Goal: Transaction & Acquisition: Book appointment/travel/reservation

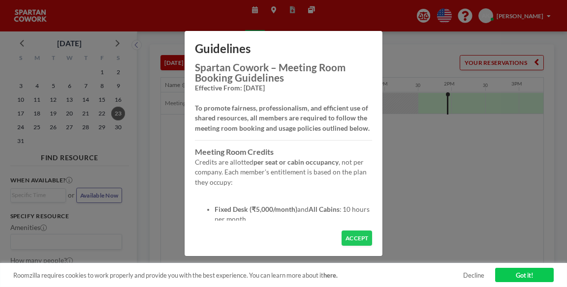
scroll to position [0, 831]
click at [359, 244] on button "ACCEPT" at bounding box center [356, 238] width 30 height 15
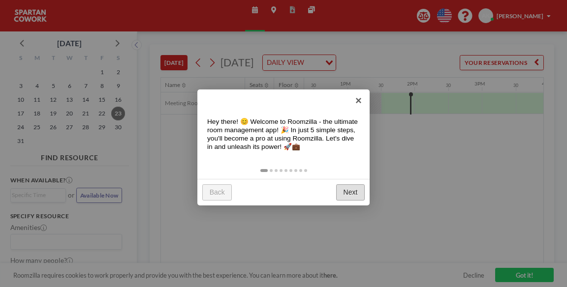
click at [359, 192] on link "Next" at bounding box center [350, 192] width 29 height 16
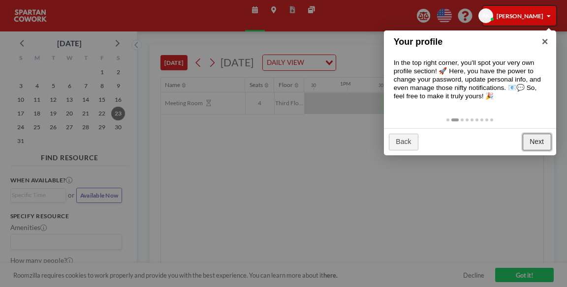
click at [529, 143] on link "Next" at bounding box center [536, 142] width 29 height 16
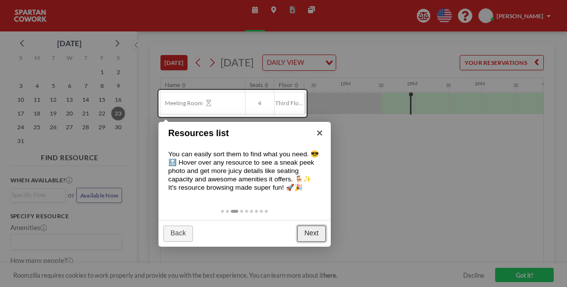
click at [311, 232] on link "Next" at bounding box center [311, 234] width 29 height 16
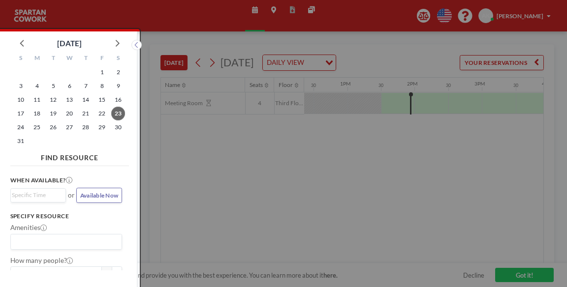
scroll to position [2, 0]
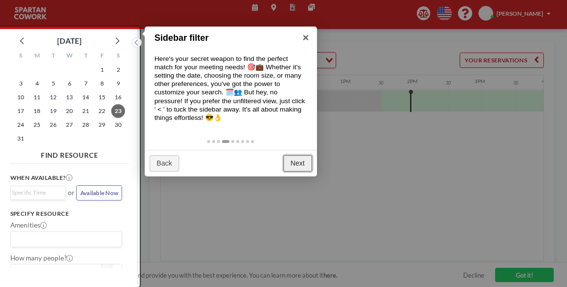
click at [291, 165] on link "Next" at bounding box center [297, 163] width 29 height 16
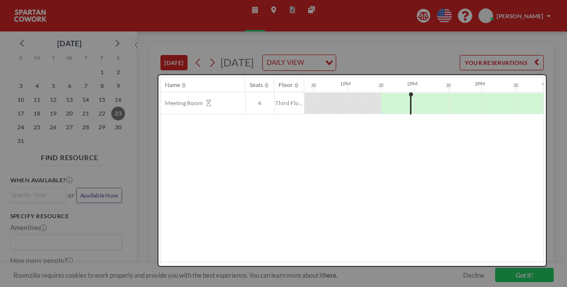
scroll to position [0, 0]
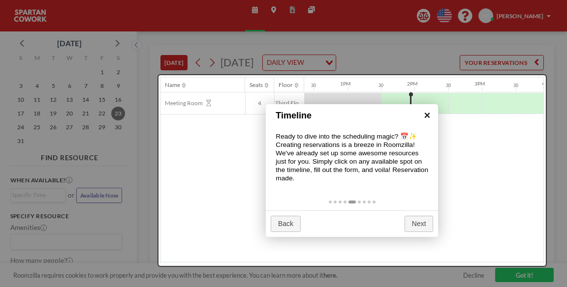
click at [425, 117] on link "×" at bounding box center [427, 115] width 22 height 22
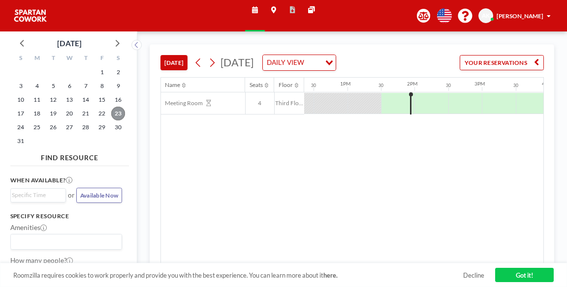
click at [119, 114] on span "23" at bounding box center [118, 114] width 14 height 14
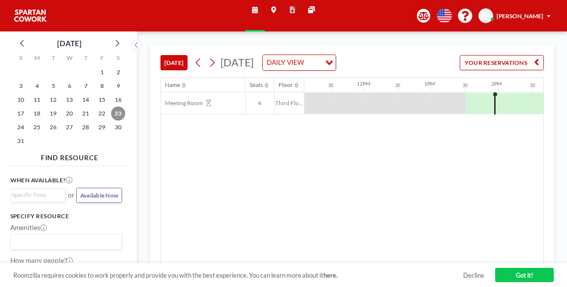
scroll to position [0, 831]
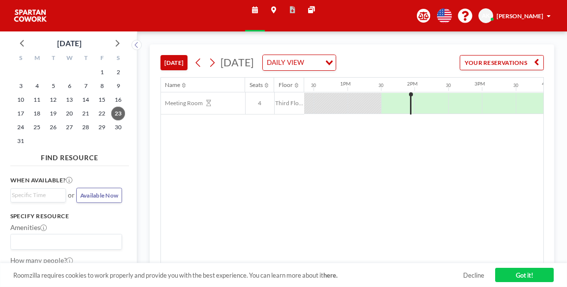
click at [410, 92] on div "Name Seats Floor 12AM 30 1AM 30 2AM 30 3AM 30 4AM 30 5AM 30 6AM 30 7AM 30 8AM 3…" at bounding box center [209, 85] width 1758 height 15
click at [525, 275] on link "Got it!" at bounding box center [524, 275] width 59 height 15
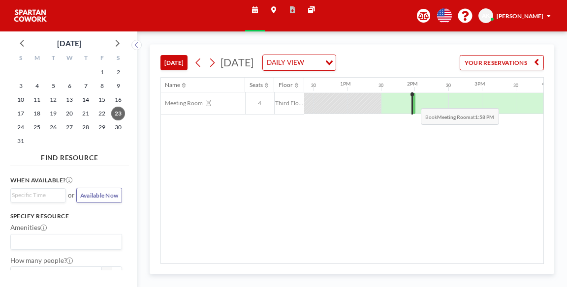
click at [413, 101] on div at bounding box center [413, 103] width 3 height 21
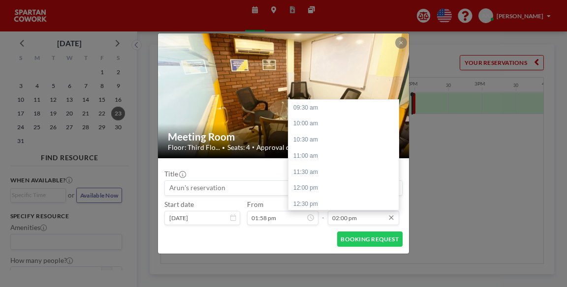
scroll to position [145, 0]
click at [316, 138] on div "03:00 pm" at bounding box center [344, 140] width 113 height 16
type input "03:00 pm"
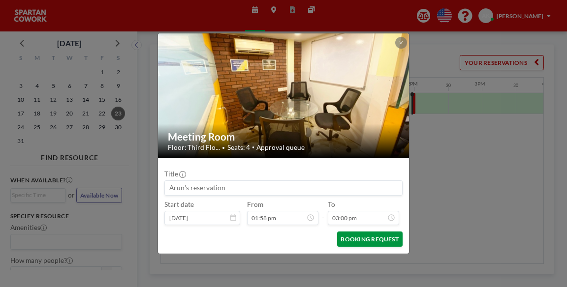
click at [375, 240] on button "BOOKING REQUEST" at bounding box center [369, 239] width 65 height 15
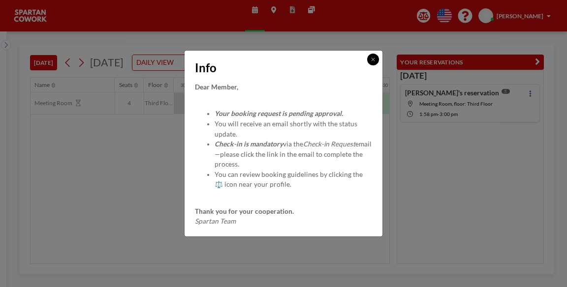
click at [375, 62] on button at bounding box center [373, 60] width 12 height 12
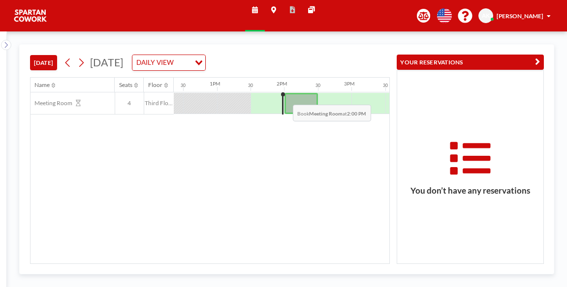
click at [285, 97] on div at bounding box center [300, 103] width 33 height 21
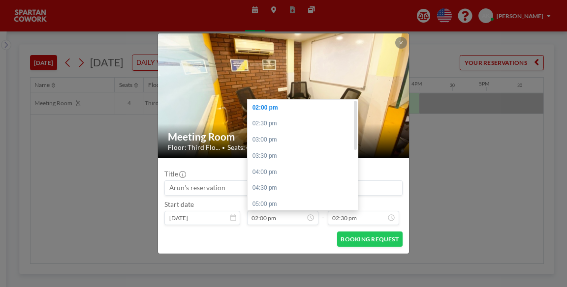
click at [273, 110] on div "02:00 pm" at bounding box center [303, 108] width 113 height 16
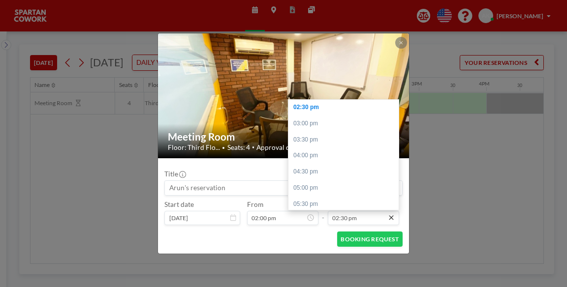
scroll to position [0, 863]
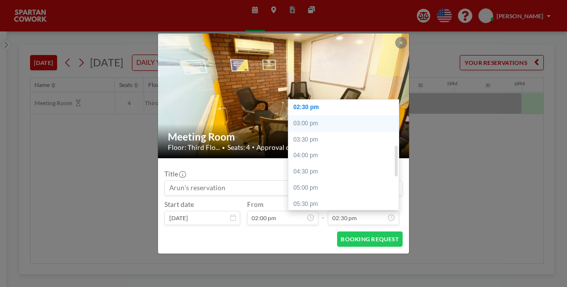
click at [310, 123] on div "03:00 pm" at bounding box center [344, 124] width 113 height 16
type input "03:00 pm"
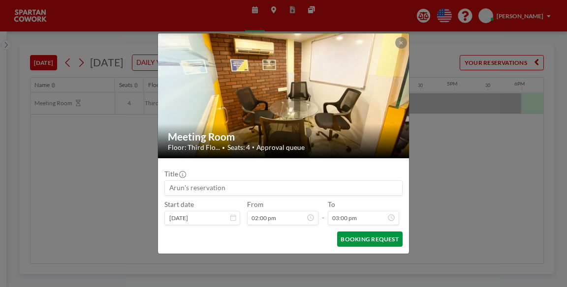
scroll to position [0, 0]
click at [373, 241] on button "BOOKING REQUEST" at bounding box center [369, 239] width 65 height 15
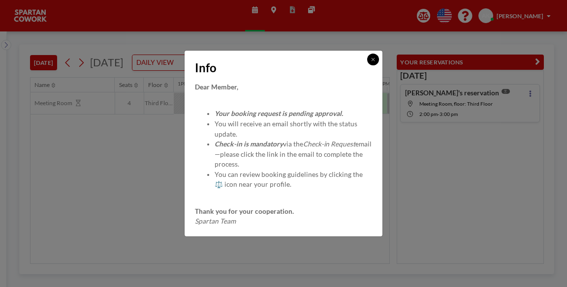
click at [377, 57] on button at bounding box center [373, 60] width 12 height 12
